Goal: Use online tool/utility: Utilize a website feature to perform a specific function

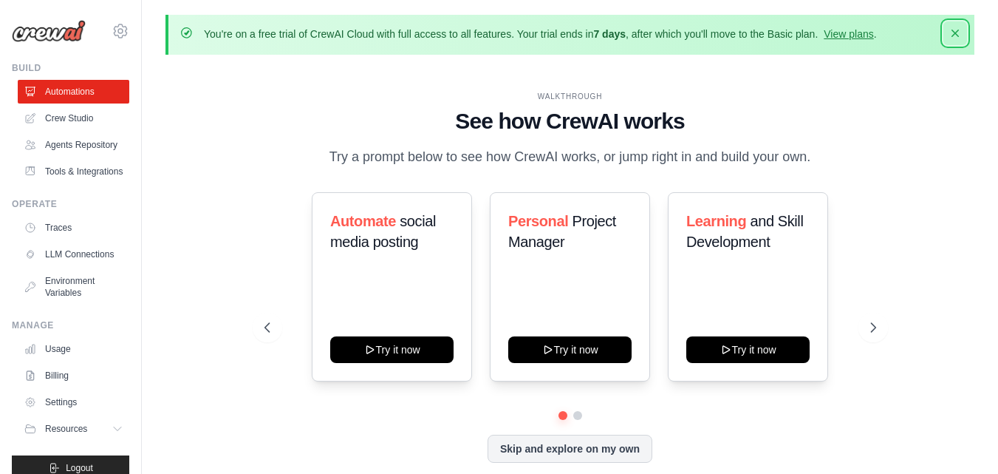
click at [958, 31] on icon "button" at bounding box center [955, 33] width 7 height 7
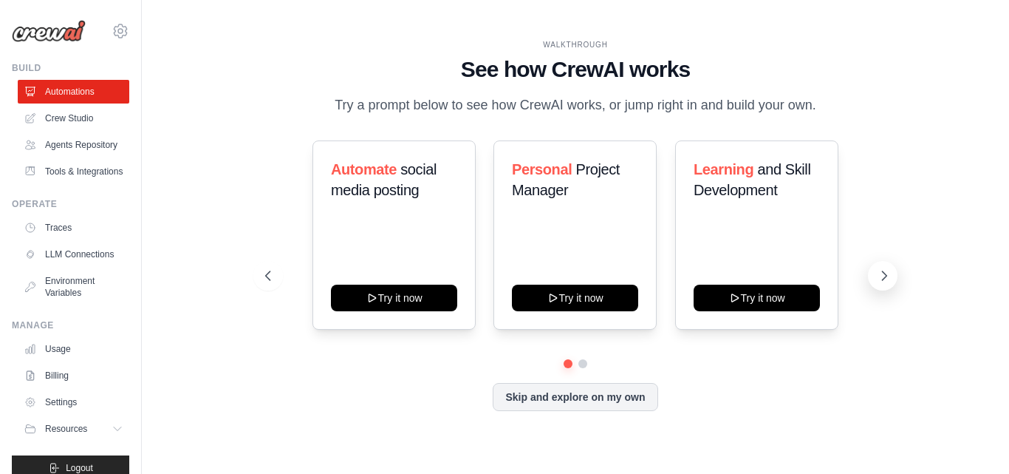
click at [884, 279] on icon at bounding box center [885, 275] width 4 height 9
click at [98, 115] on link "Crew Studio" at bounding box center [75, 118] width 112 height 24
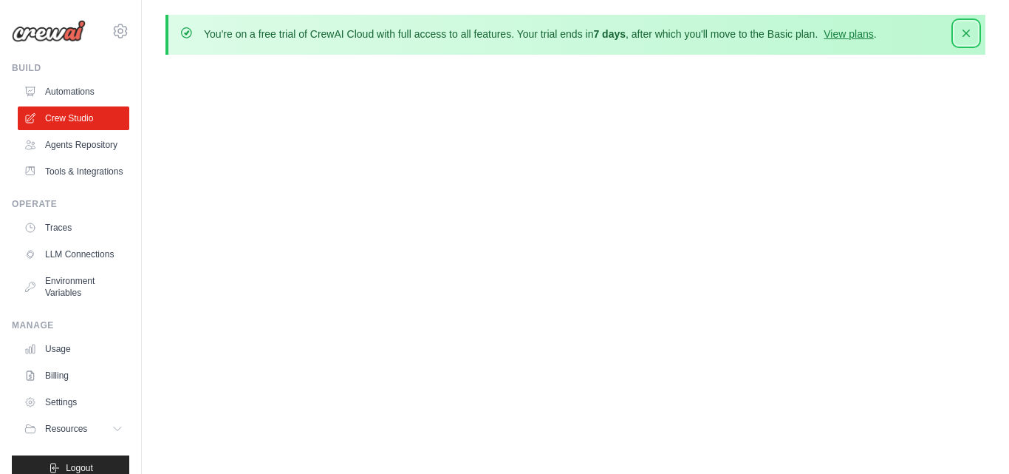
click at [967, 30] on icon "button" at bounding box center [966, 33] width 15 height 15
